Goal: Task Accomplishment & Management: Use online tool/utility

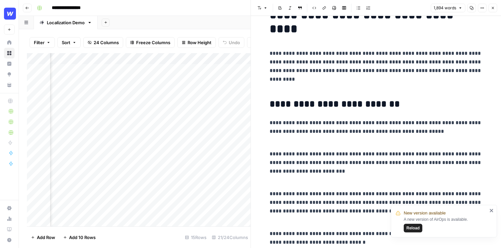
scroll to position [46, 0]
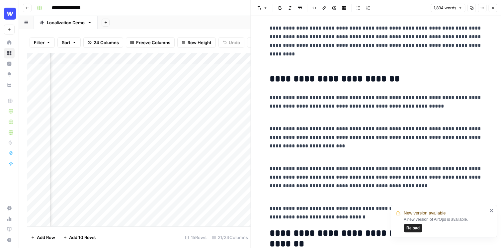
click at [391, 105] on p "**********" at bounding box center [376, 106] width 212 height 26
click at [495, 9] on button "Close" at bounding box center [492, 8] width 9 height 9
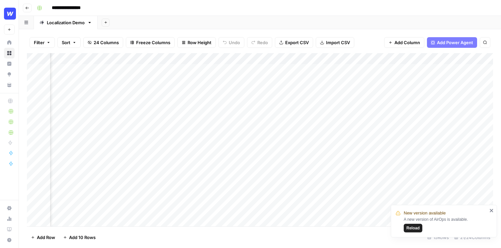
scroll to position [0, 958]
click at [280, 100] on div "Add Column" at bounding box center [260, 139] width 466 height 173
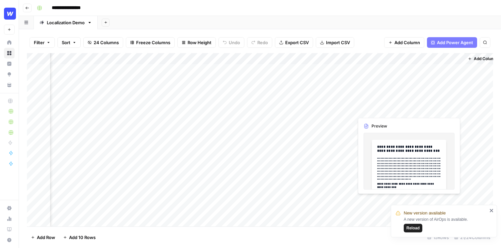
click at [434, 106] on div "Add Column" at bounding box center [260, 139] width 466 height 173
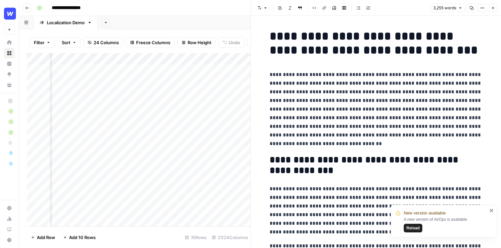
click at [496, 7] on button "Close" at bounding box center [492, 8] width 9 height 9
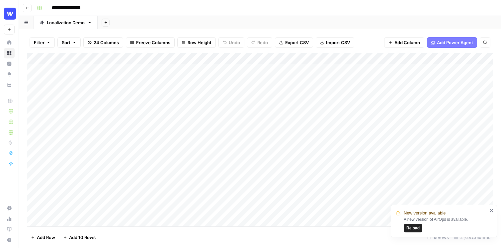
click at [446, 151] on div "Add Column" at bounding box center [260, 139] width 466 height 173
click at [446, 140] on div "Add Column" at bounding box center [260, 139] width 466 height 173
click at [445, 161] on div "Add Column" at bounding box center [260, 139] width 466 height 173
click at [447, 140] on div "Add Column" at bounding box center [260, 139] width 466 height 173
click at [446, 154] on div "Add Column" at bounding box center [260, 139] width 466 height 173
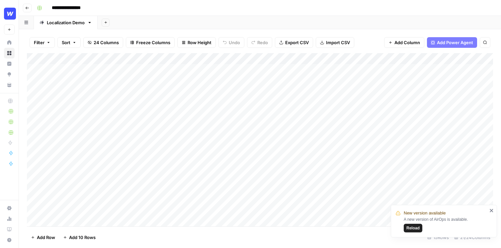
click at [444, 143] on div "Add Column" at bounding box center [260, 139] width 466 height 173
click at [417, 75] on div "Add Column" at bounding box center [260, 139] width 466 height 173
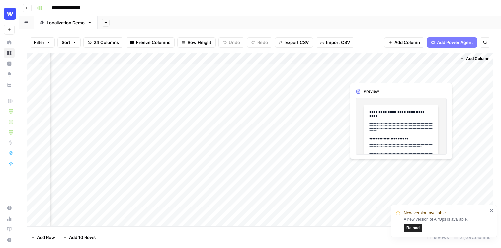
click at [417, 75] on div "Add Column" at bounding box center [260, 139] width 466 height 173
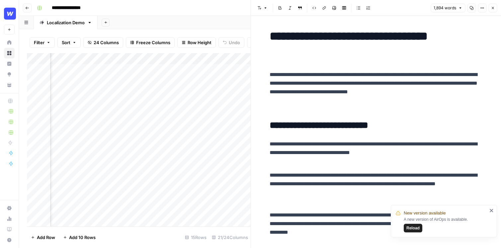
click at [493, 6] on icon "button" at bounding box center [493, 8] width 4 height 4
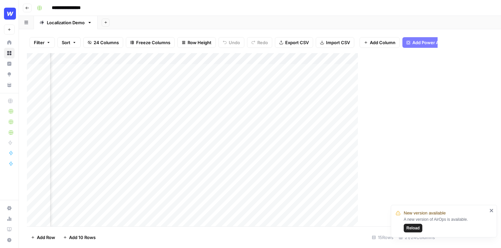
scroll to position [0, 1002]
